Goal: Task Accomplishment & Management: Manage account settings

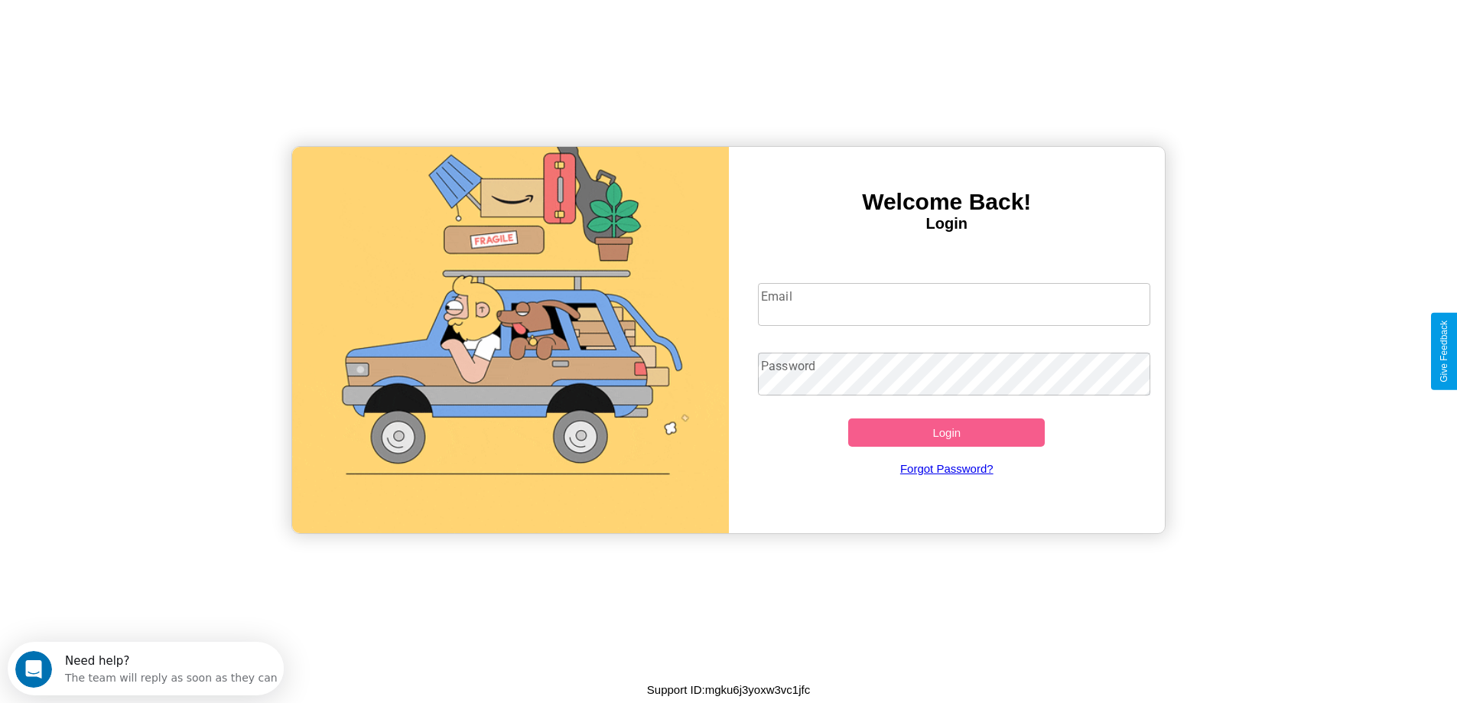
click at [954, 304] on input "Email" at bounding box center [954, 304] width 392 height 43
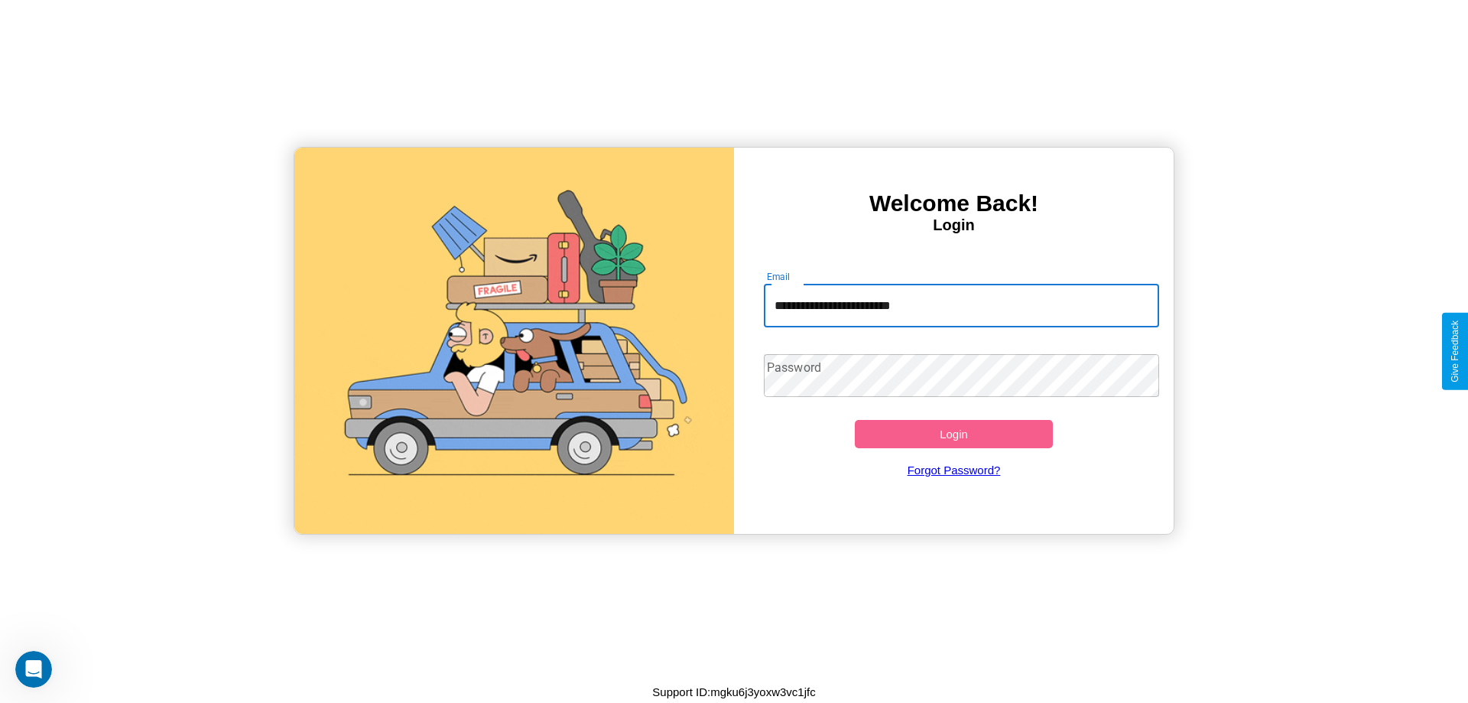
type input "**********"
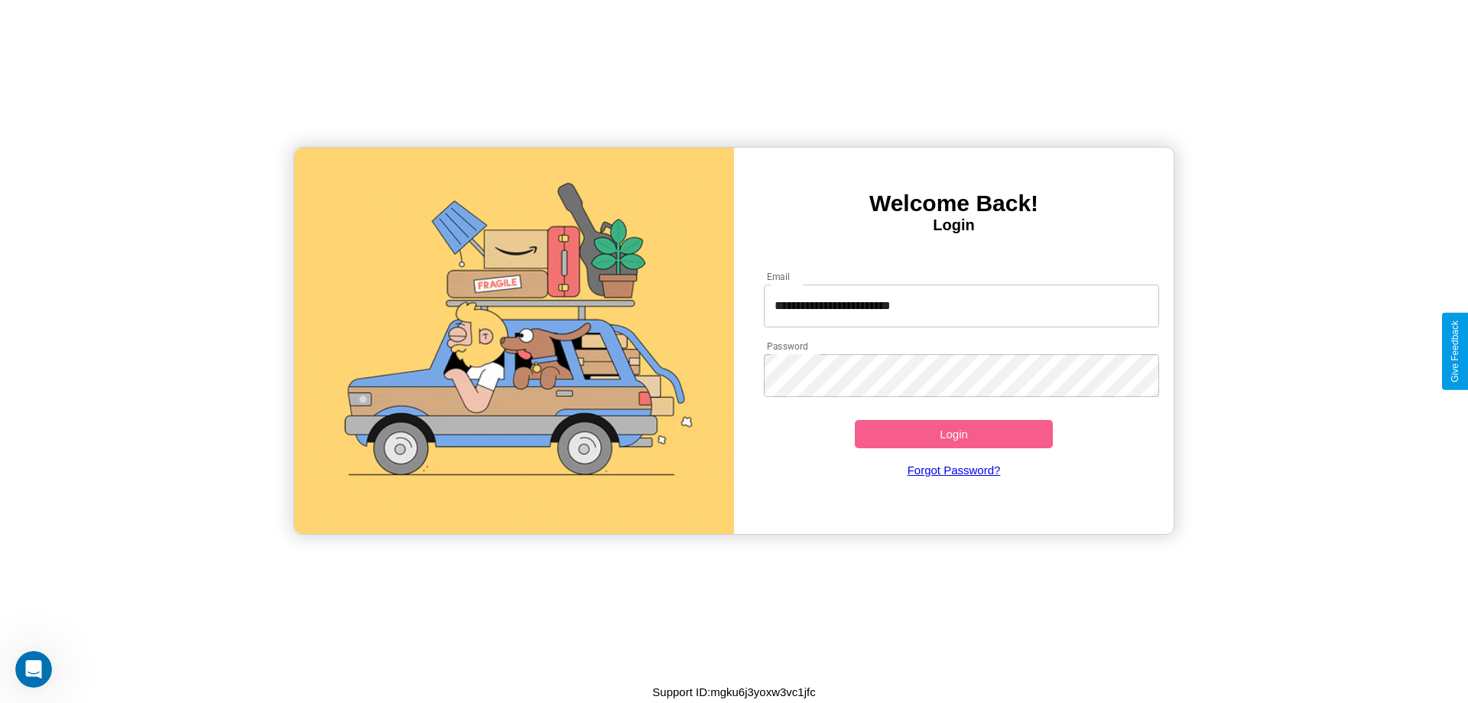
click at [954, 434] on button "Login" at bounding box center [954, 434] width 198 height 28
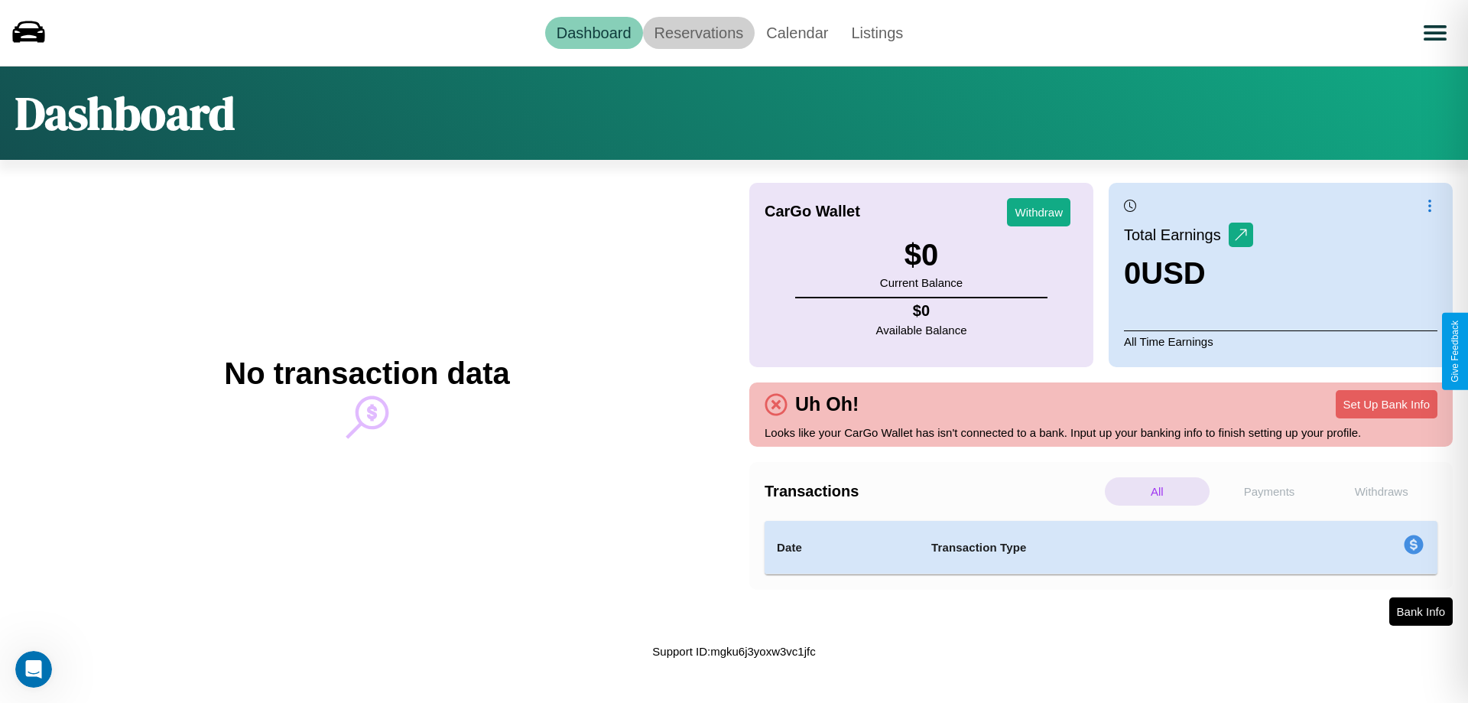
click at [698, 32] on link "Reservations" at bounding box center [699, 33] width 112 height 32
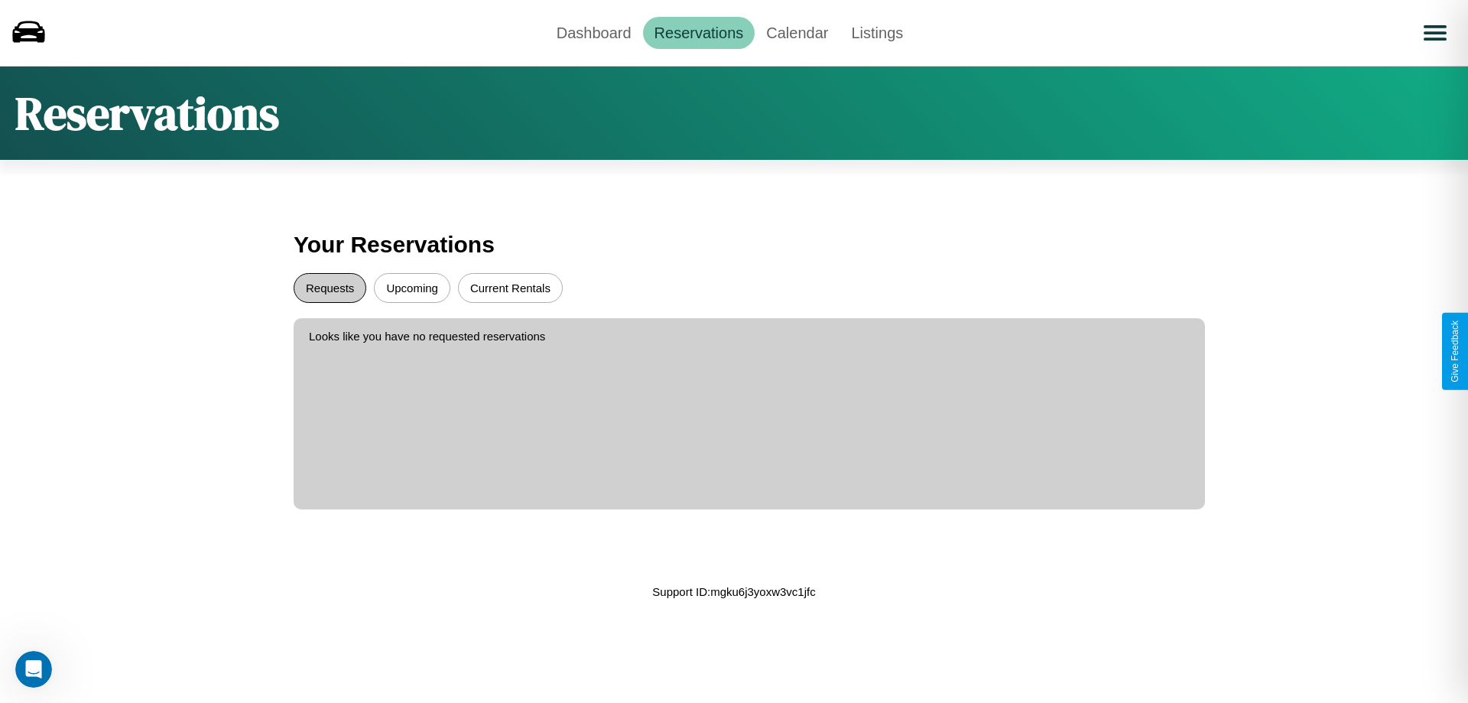
click at [330, 288] on button "Requests" at bounding box center [330, 288] width 73 height 30
click at [412, 288] on button "Upcoming" at bounding box center [412, 288] width 76 height 30
click at [593, 32] on link "Dashboard" at bounding box center [594, 33] width 98 height 32
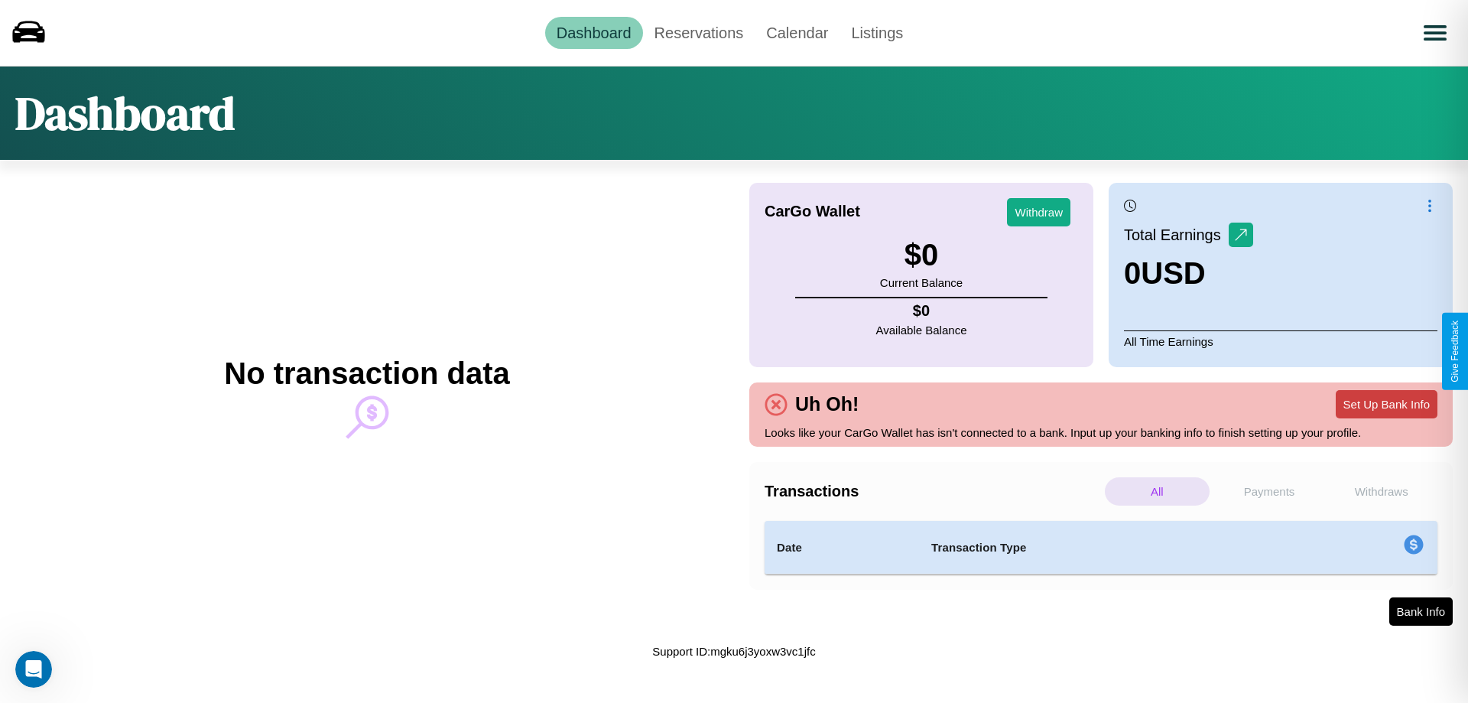
click at [1386, 404] on button "Set Up Bank Info" at bounding box center [1387, 404] width 102 height 28
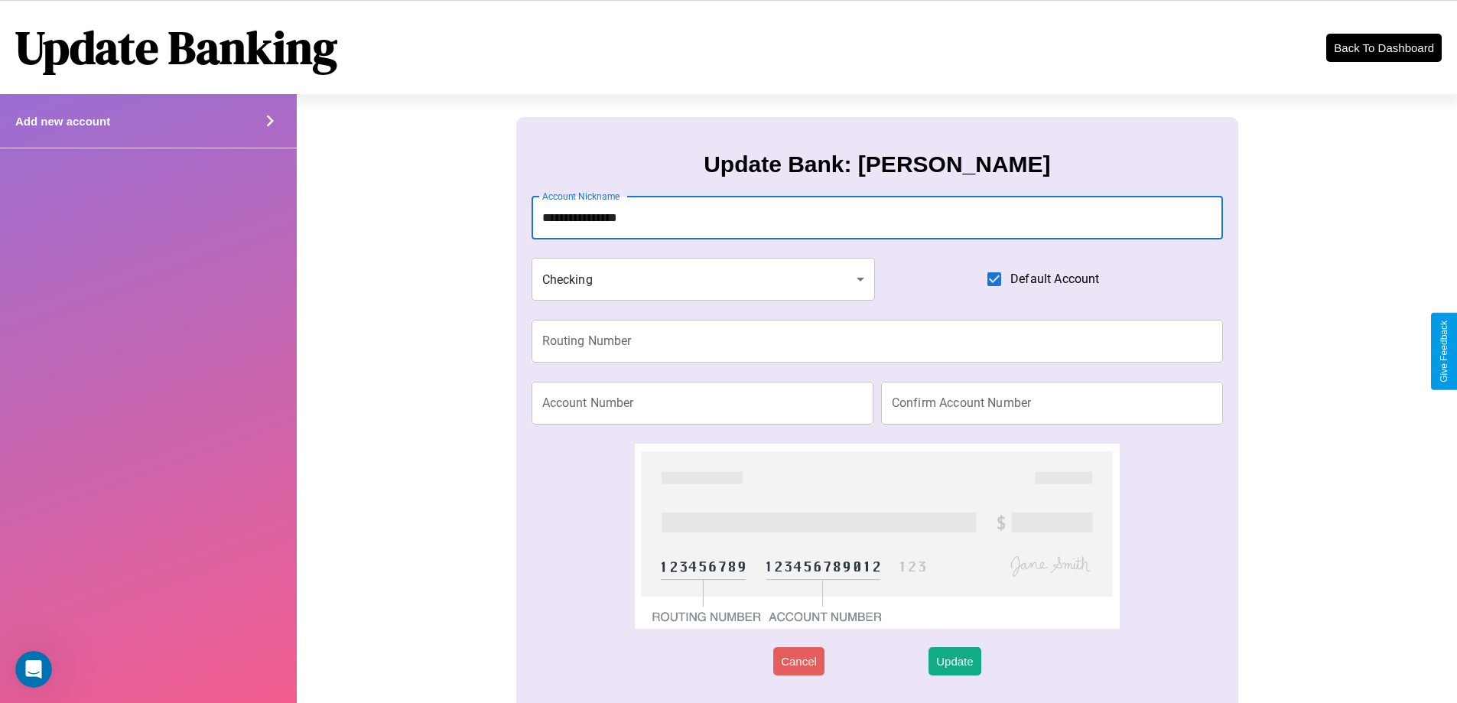
type input "**********"
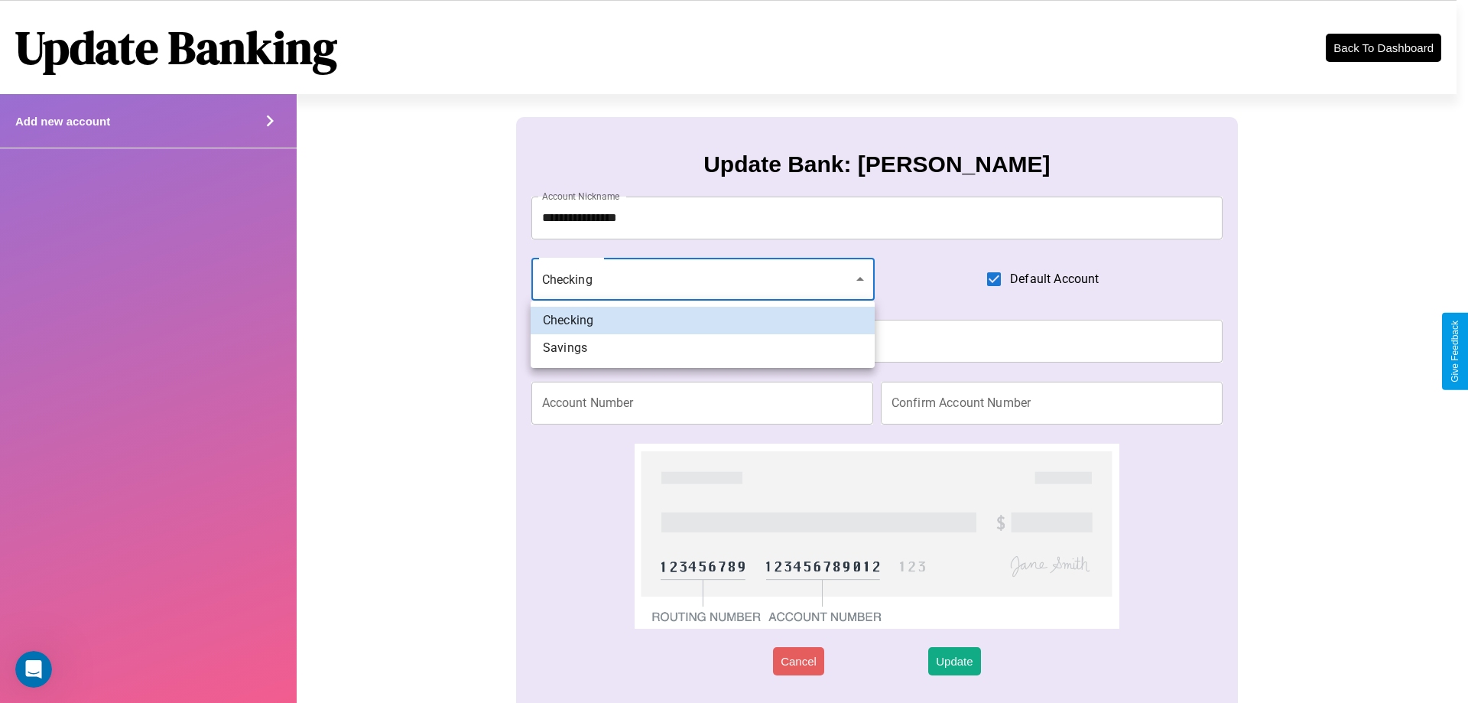
click at [703, 279] on div at bounding box center [734, 351] width 1468 height 703
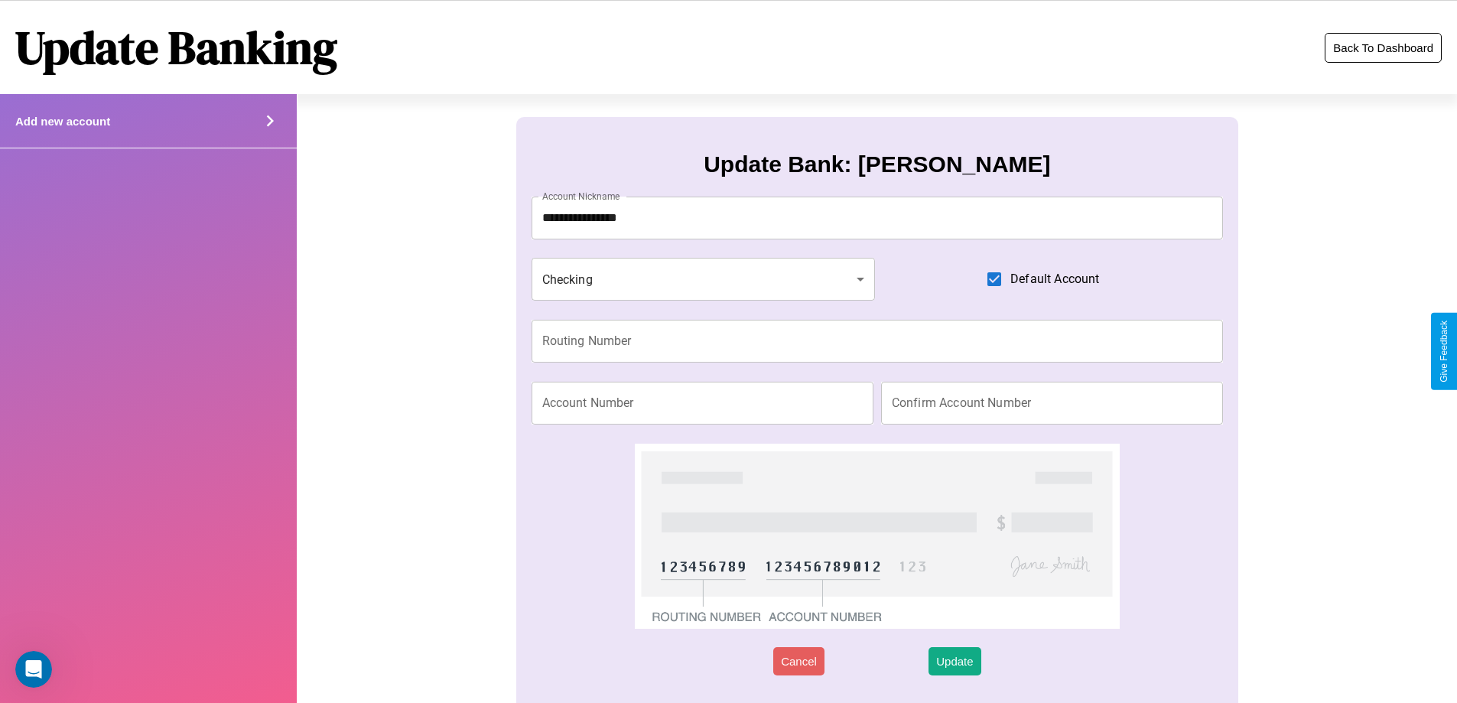
click at [1383, 47] on button "Back To Dashboard" at bounding box center [1382, 48] width 117 height 30
